Goal: Navigation & Orientation: Understand site structure

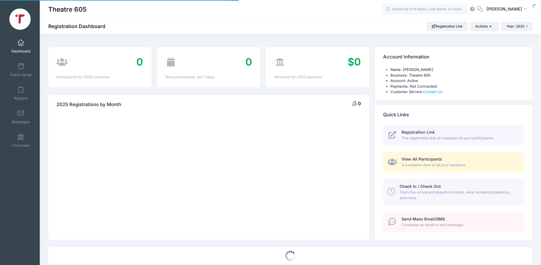
select select
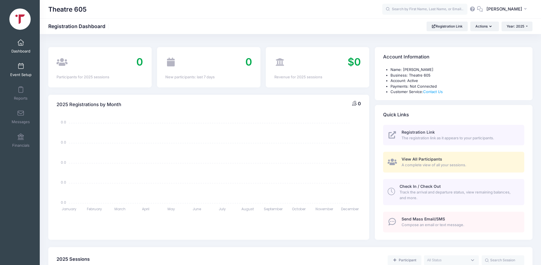
click at [17, 72] on link "Event Setup" at bounding box center [20, 70] width 27 height 20
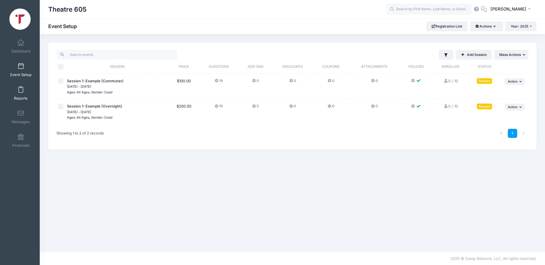
click at [22, 92] on link "Reports" at bounding box center [20, 93] width 27 height 20
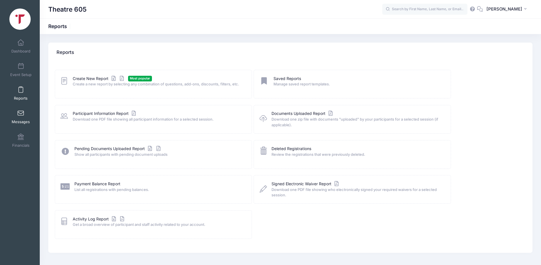
click at [21, 115] on span at bounding box center [21, 113] width 0 height 6
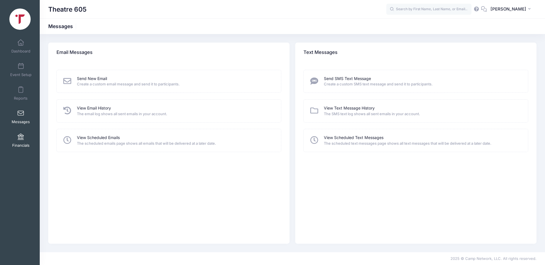
click at [21, 138] on span at bounding box center [21, 137] width 0 height 6
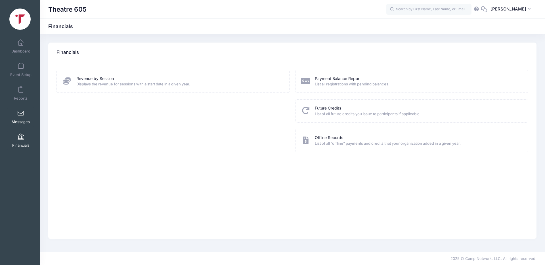
click at [21, 114] on span at bounding box center [21, 113] width 0 height 6
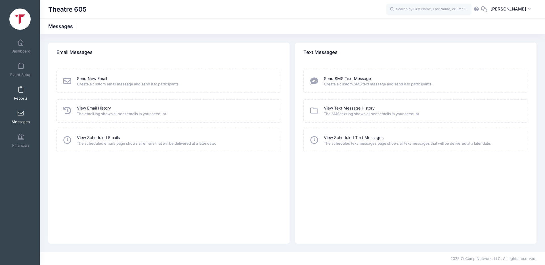
click at [24, 94] on link "Reports" at bounding box center [20, 93] width 27 height 20
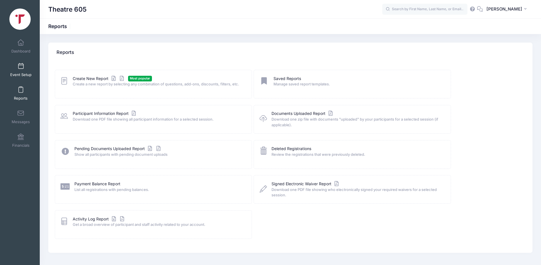
click at [21, 68] on span at bounding box center [21, 66] width 0 height 6
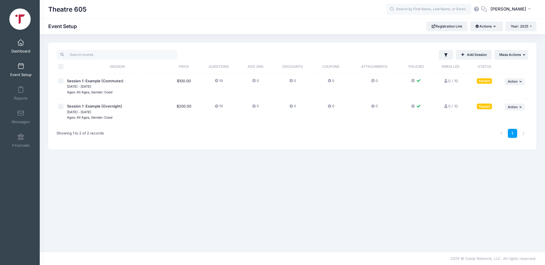
click at [22, 50] on span "Dashboard" at bounding box center [20, 51] width 19 height 5
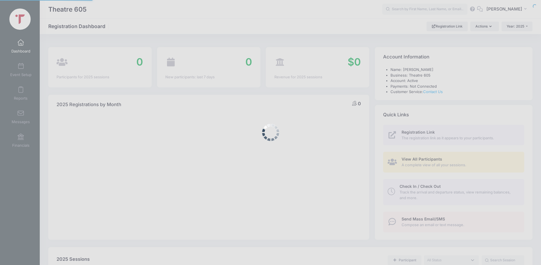
select select
